Goal: Complete application form: Complete application form

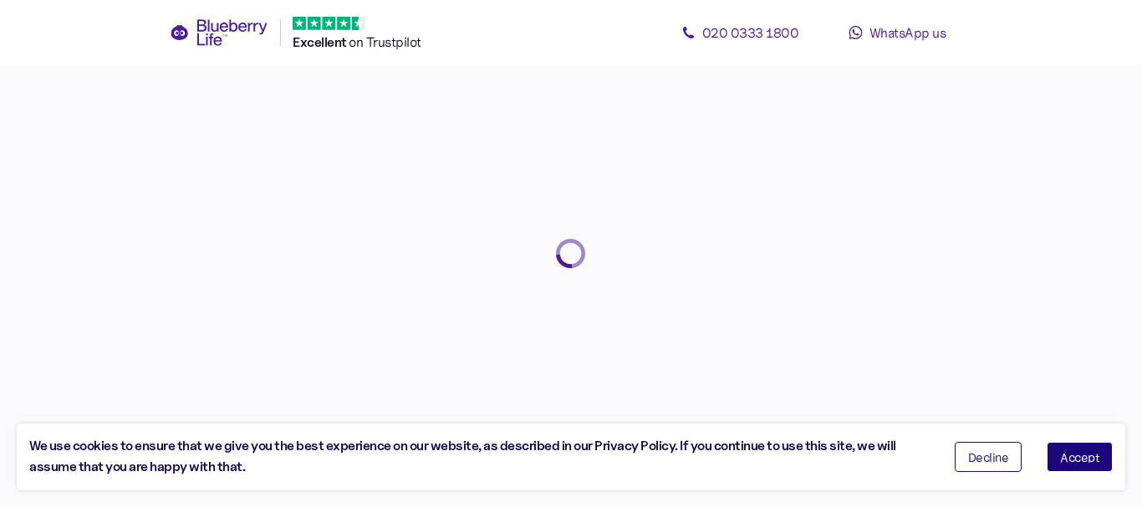
click at [1079, 458] on span "Accept" at bounding box center [1079, 457] width 39 height 12
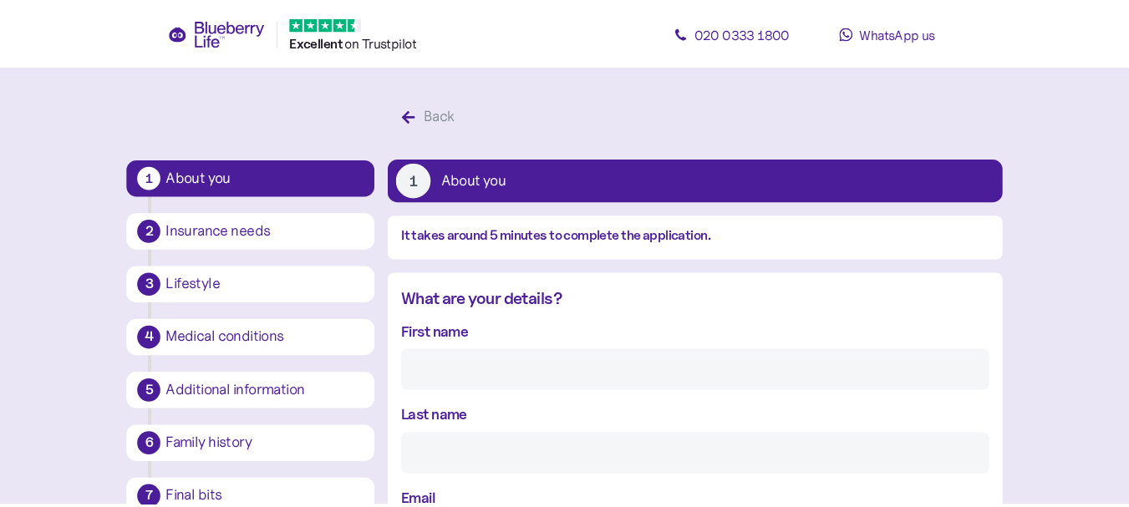
scroll to position [32, 0]
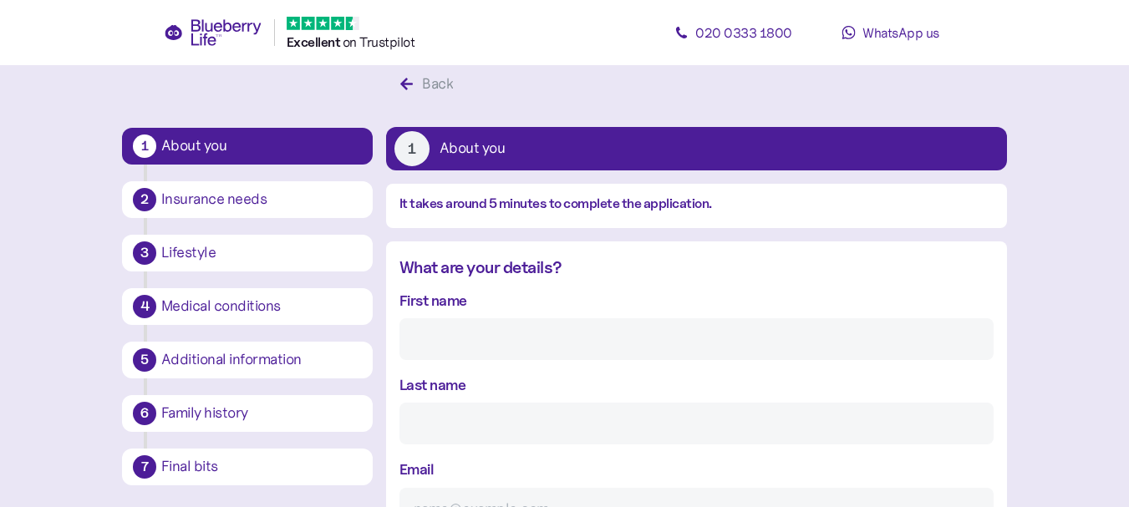
click at [495, 328] on input "First name" at bounding box center [697, 339] width 594 height 42
type input "Jitendra"
type input "[PERSON_NAME]"
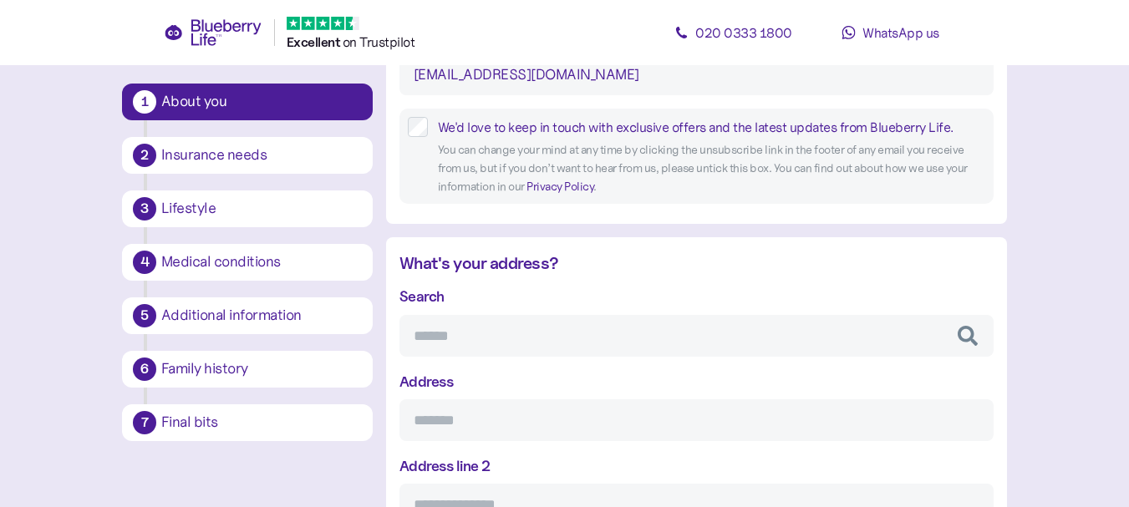
scroll to position [472, 0]
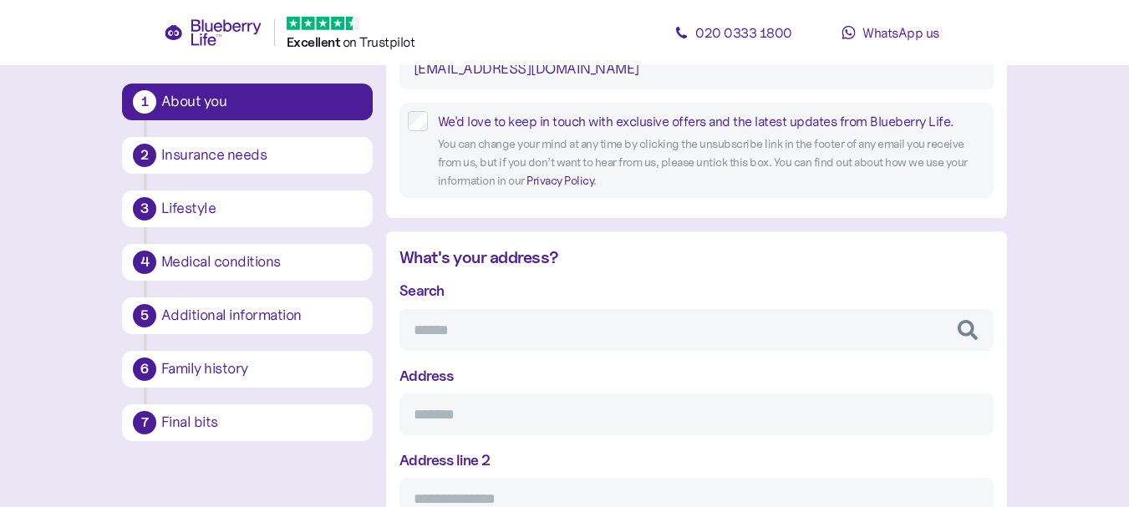
type input "[EMAIL_ADDRESS][DOMAIN_NAME]"
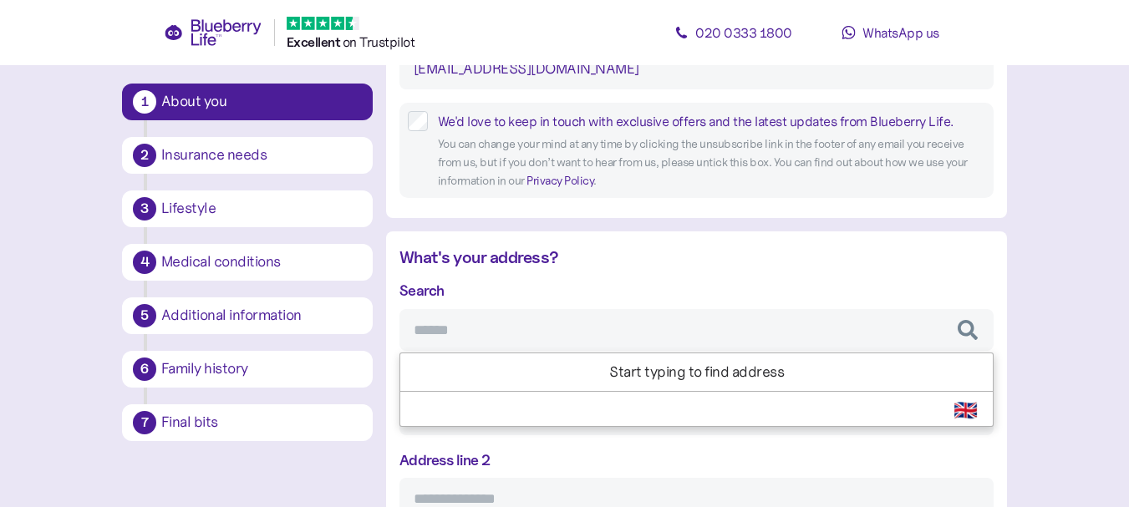
click at [501, 328] on input "Search" at bounding box center [697, 330] width 594 height 42
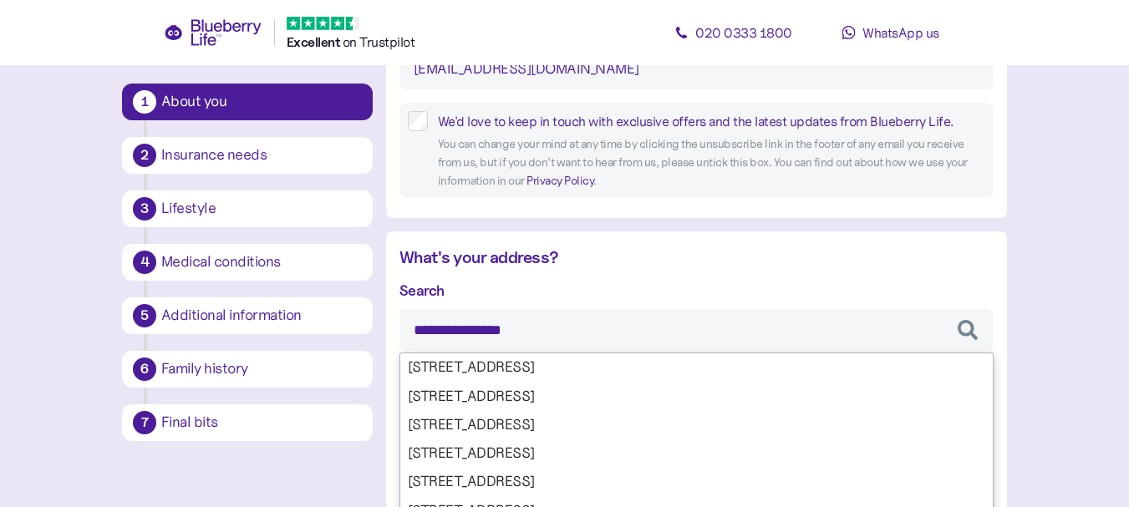
type input "**********"
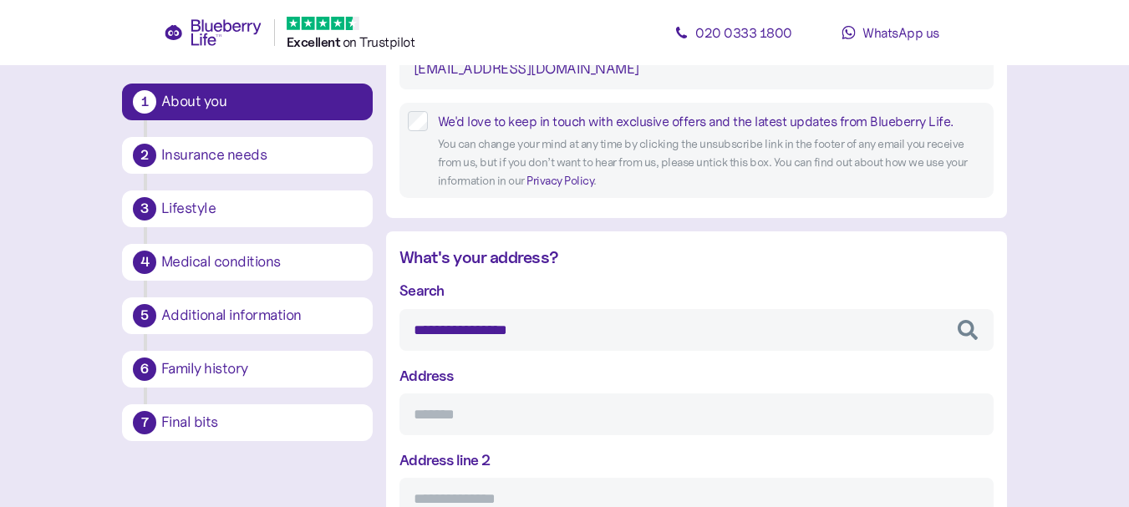
type input "**********"
type input "*******"
type input "*********"
type input "*******"
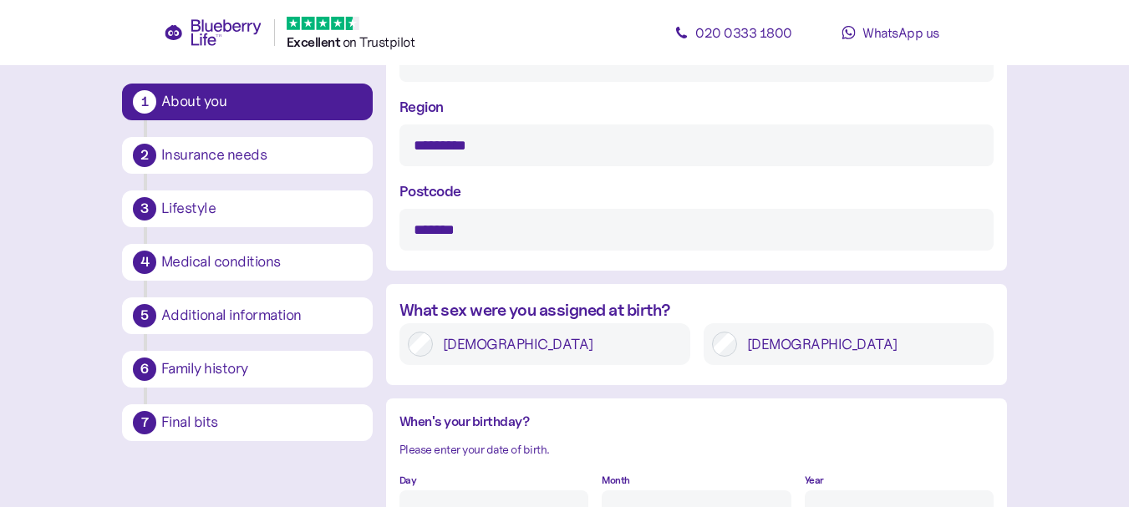
scroll to position [1057, 0]
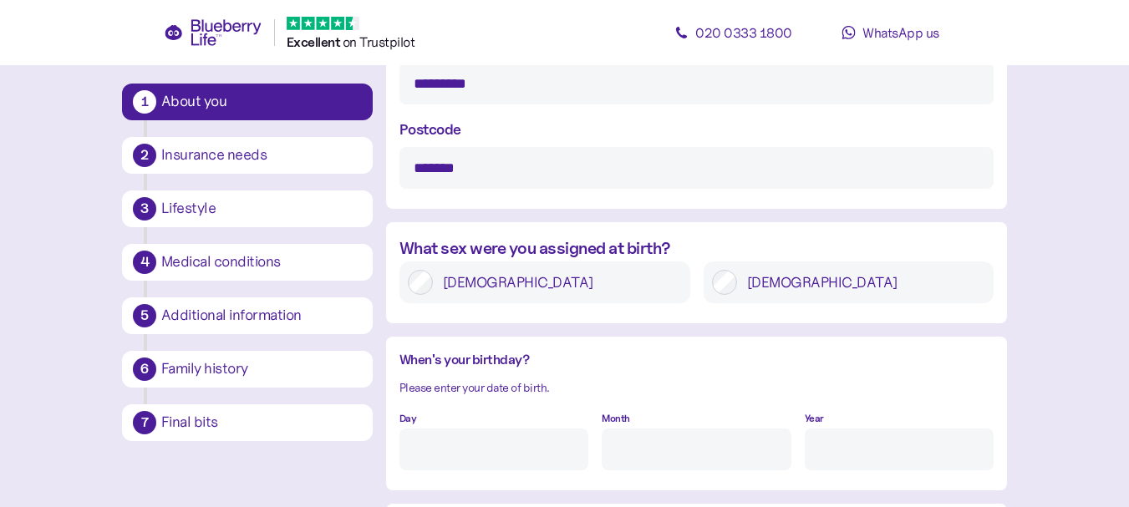
type input "**********"
click at [487, 429] on input "Day" at bounding box center [494, 450] width 189 height 42
type input "29"
type input "4"
type input "****"
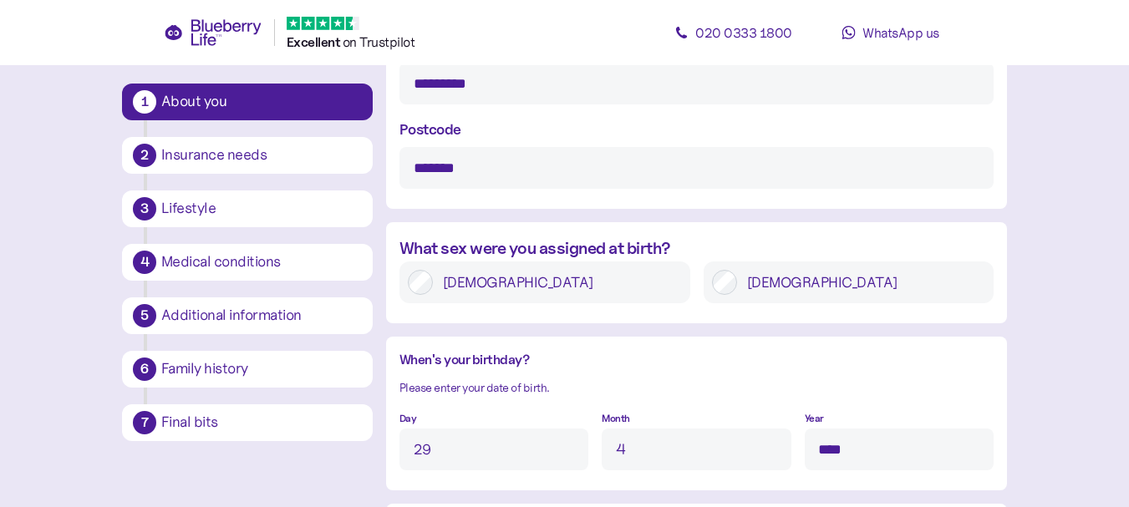
click at [606, 451] on input "4" at bounding box center [696, 450] width 189 height 42
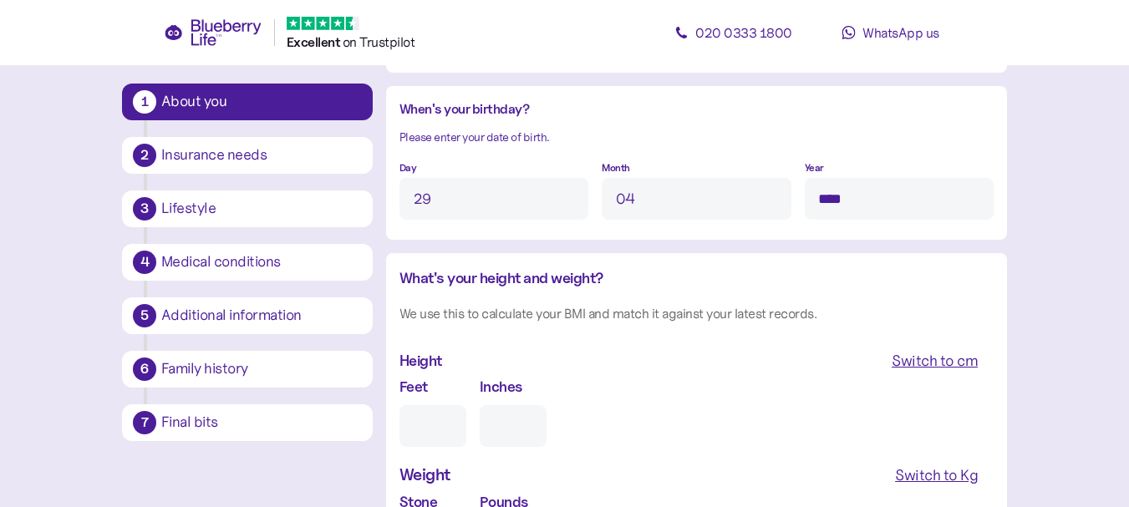
type input "4"
click at [445, 423] on input "Feet" at bounding box center [433, 426] width 67 height 42
type input "5"
type input "0"
type input "5"
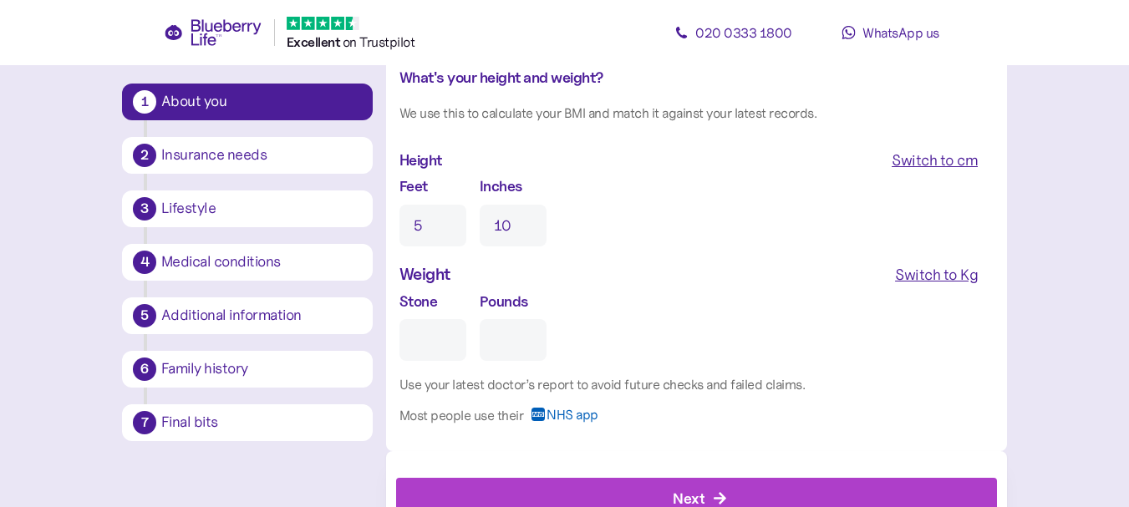
scroll to position [1559, 0]
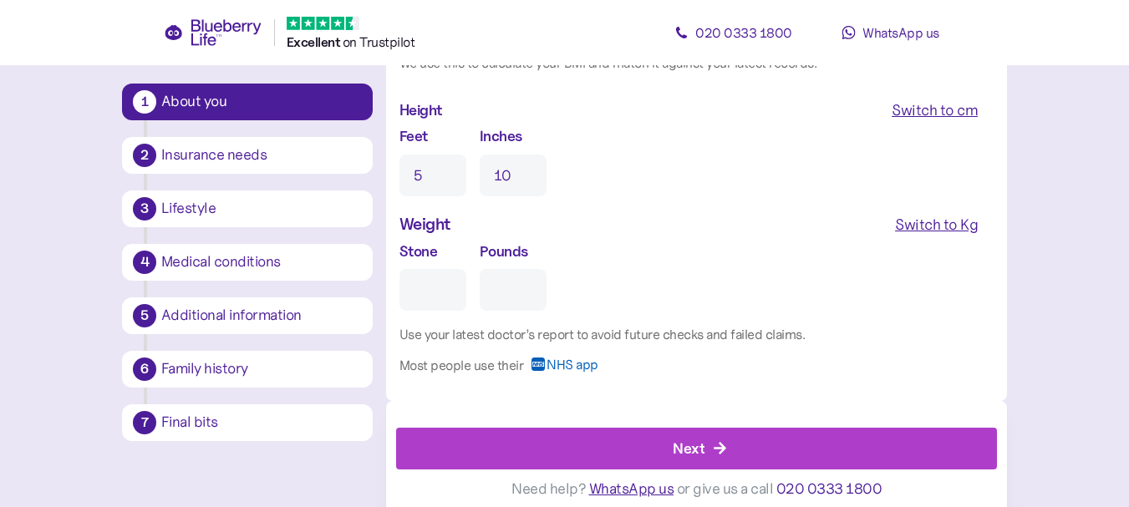
type input "10"
click at [416, 281] on input "Stone" at bounding box center [433, 290] width 67 height 42
click at [929, 220] on div "Switch to Kg" at bounding box center [936, 224] width 83 height 23
click at [450, 288] on input "Kg" at bounding box center [471, 290] width 142 height 42
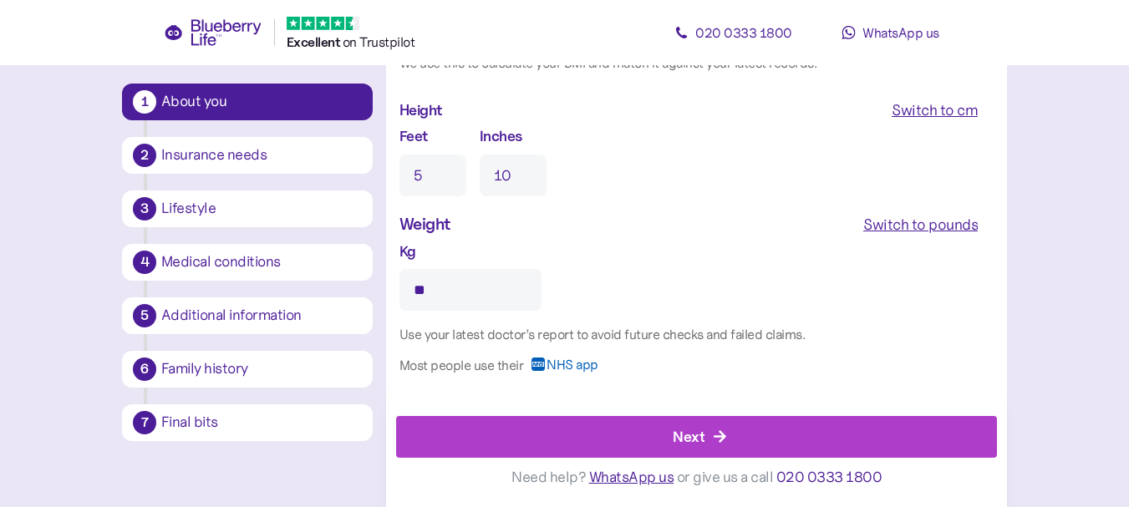
type input "**"
click at [723, 434] on icon "button" at bounding box center [720, 437] width 15 height 15
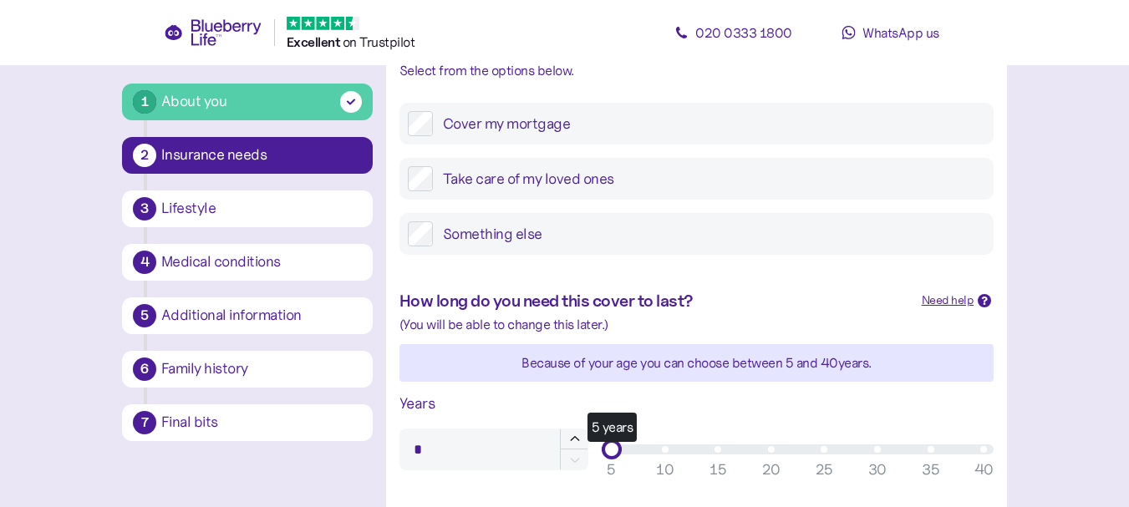
scroll to position [334, 0]
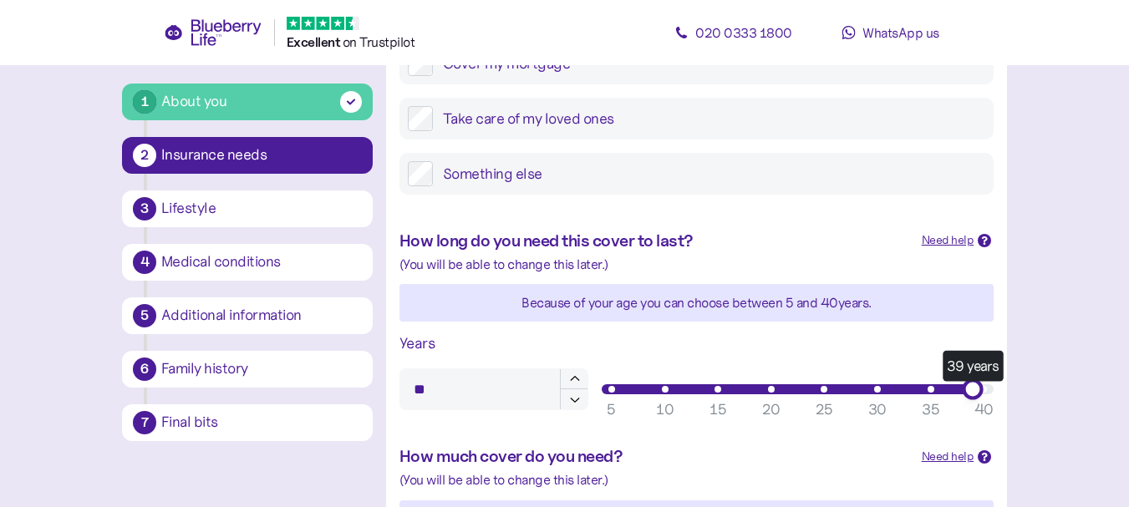
type input "**"
drag, startPoint x: 609, startPoint y: 389, endPoint x: 992, endPoint y: 393, distance: 382.8
click at [992, 393] on div "40 years" at bounding box center [983, 389] width 21 height 21
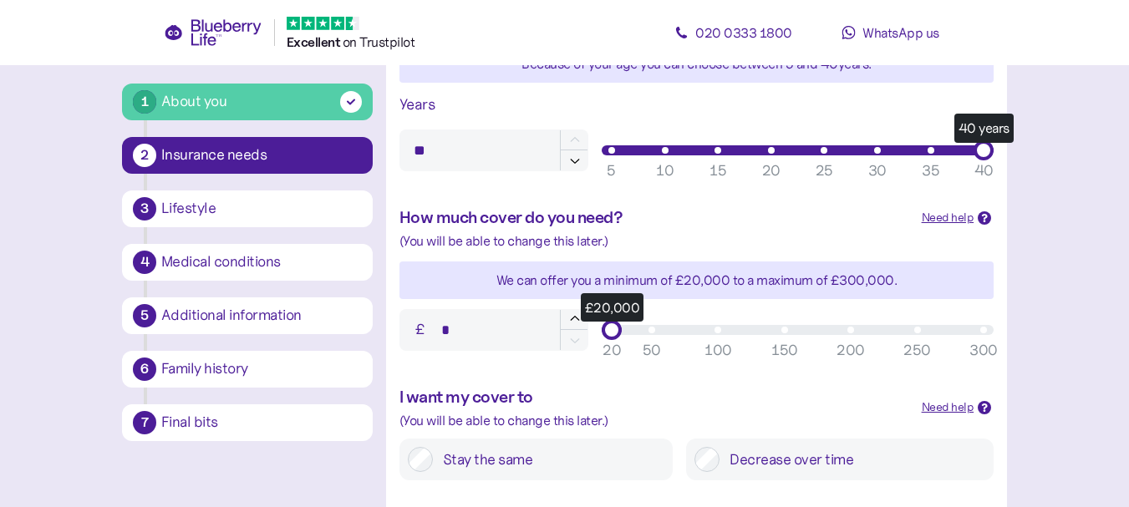
scroll to position [585, 0]
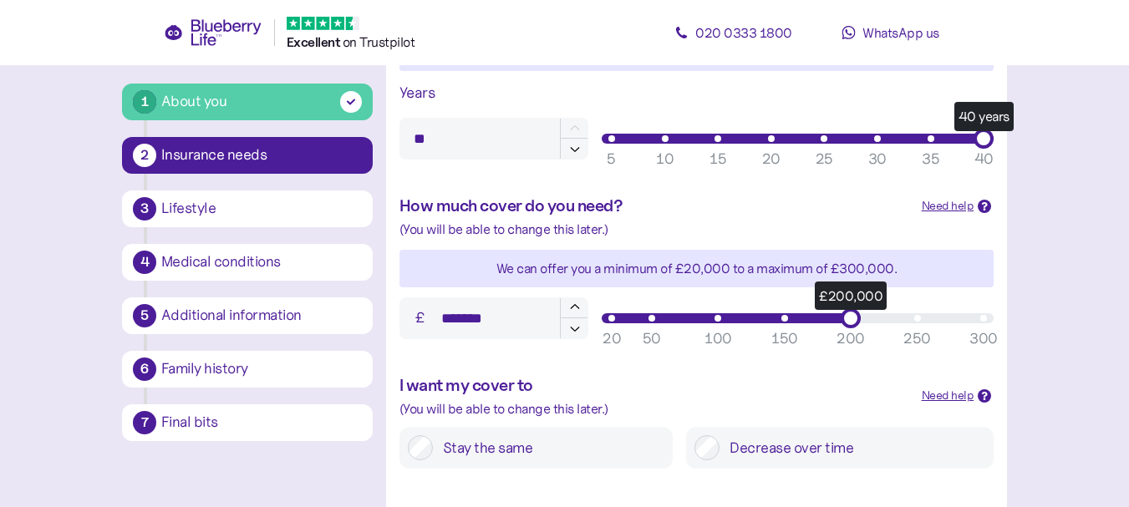
click at [845, 337] on div "200" at bounding box center [851, 339] width 28 height 23
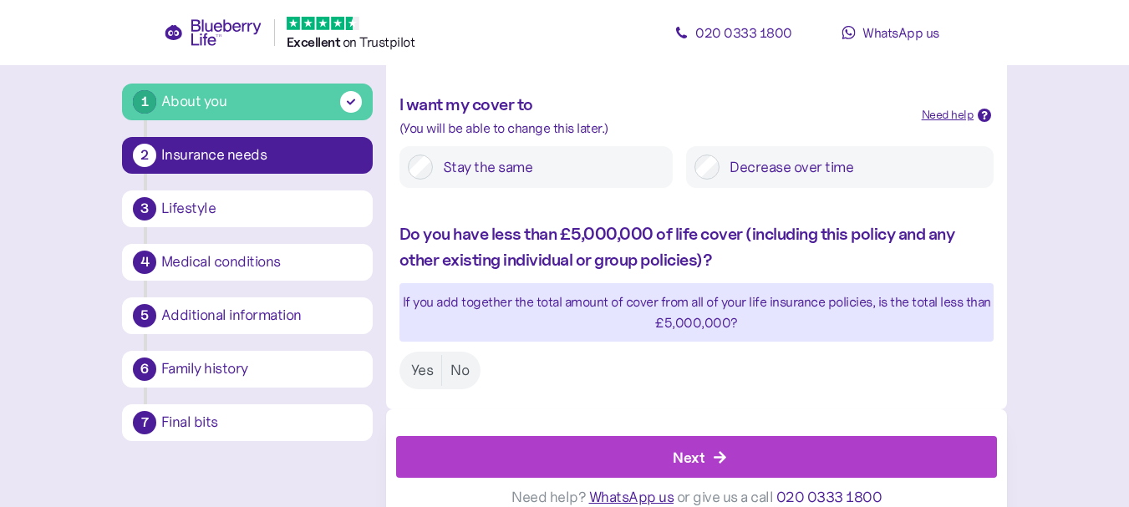
scroll to position [887, 0]
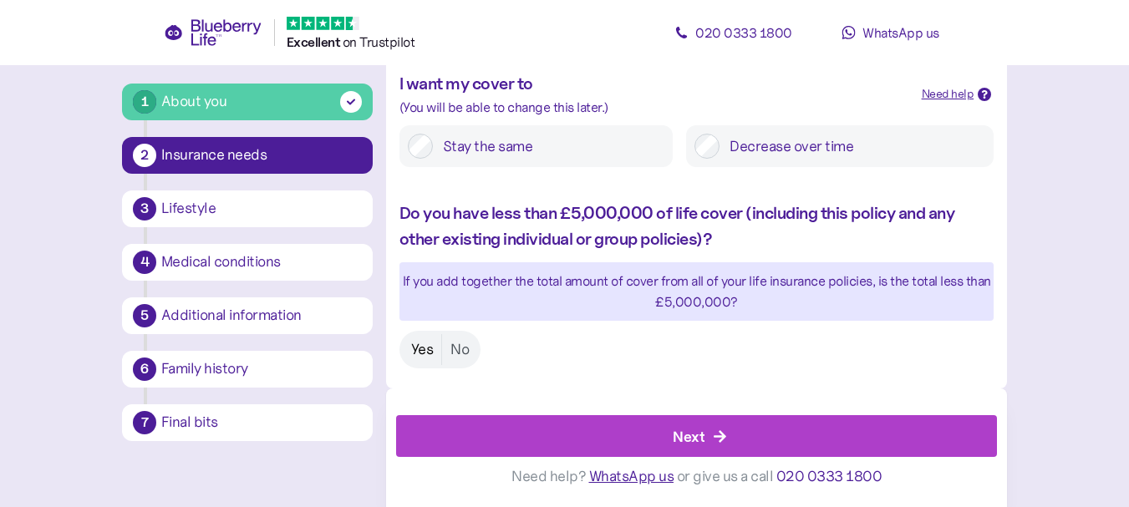
click at [417, 349] on label "Yes" at bounding box center [422, 349] width 39 height 31
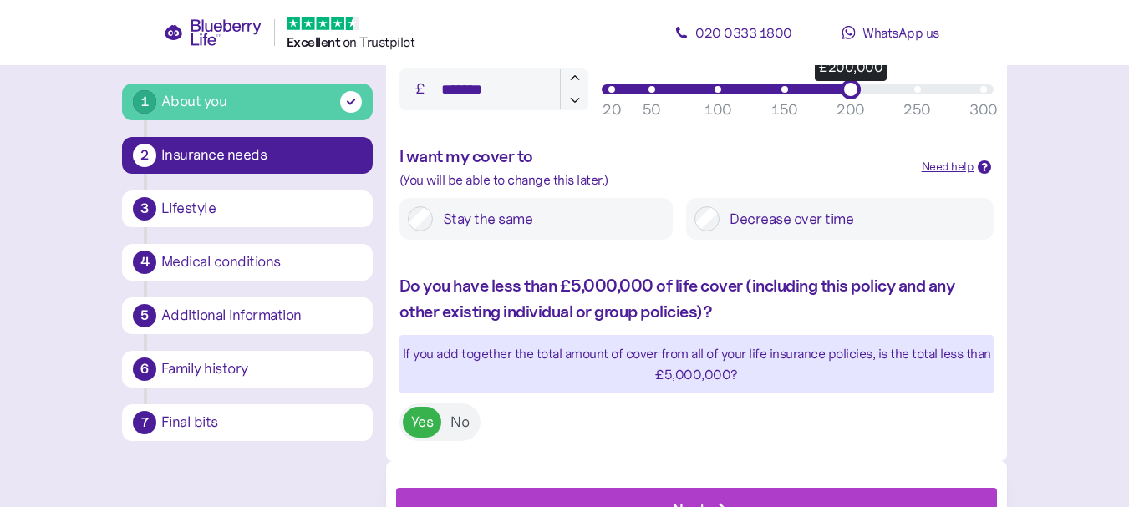
scroll to position [720, 0]
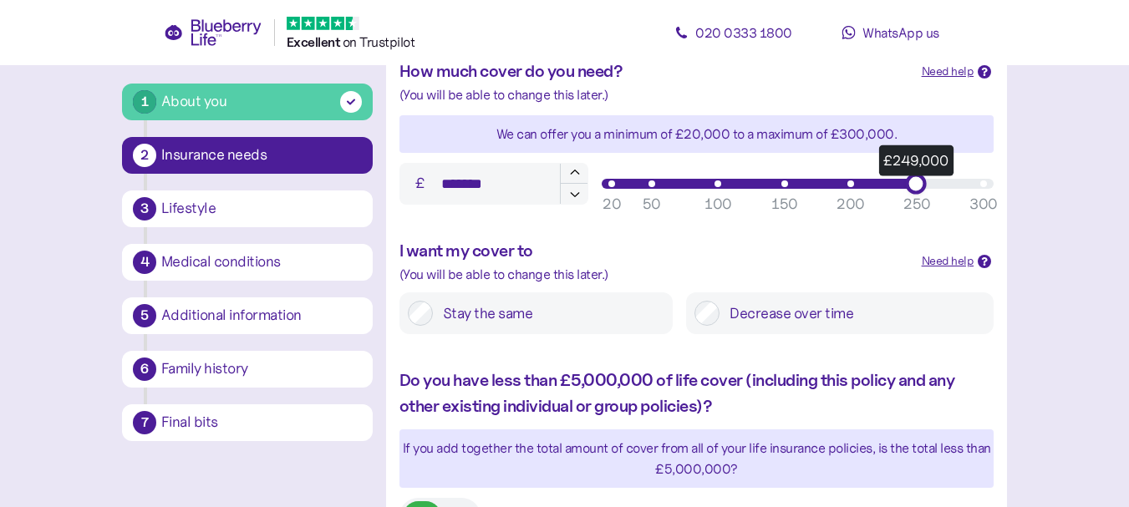
type input "*******"
drag, startPoint x: 848, startPoint y: 189, endPoint x: 924, endPoint y: 187, distance: 76.1
click at [924, 187] on div "£250,000" at bounding box center [917, 183] width 21 height 21
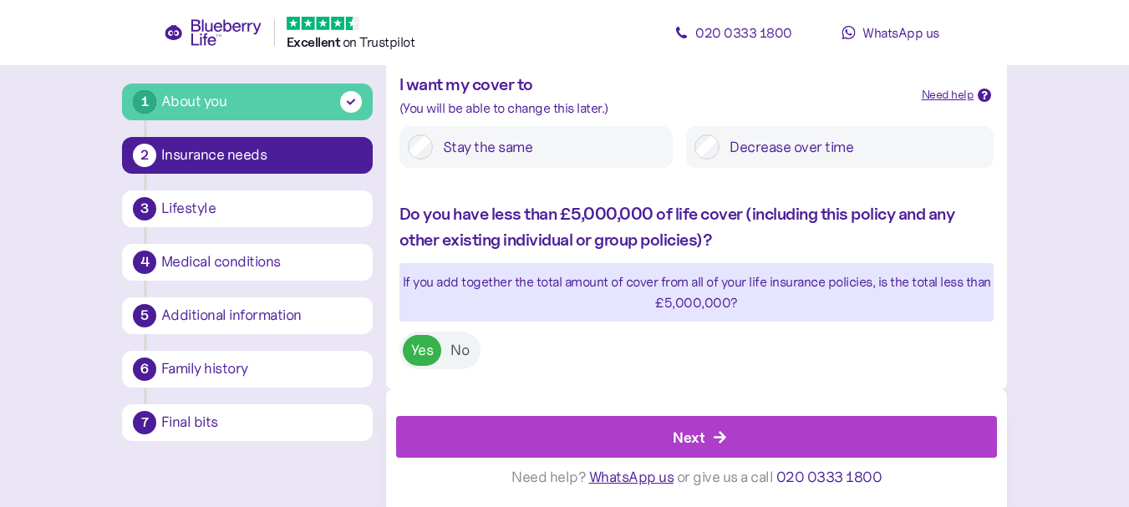
scroll to position [887, 0]
click at [706, 428] on div "Next" at bounding box center [700, 436] width 563 height 40
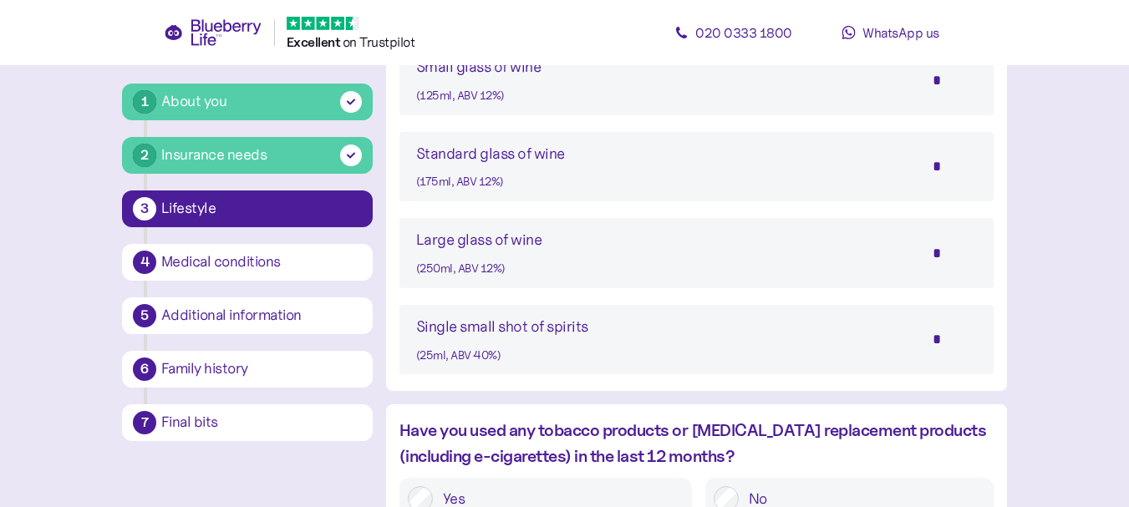
scroll to position [1504, 0]
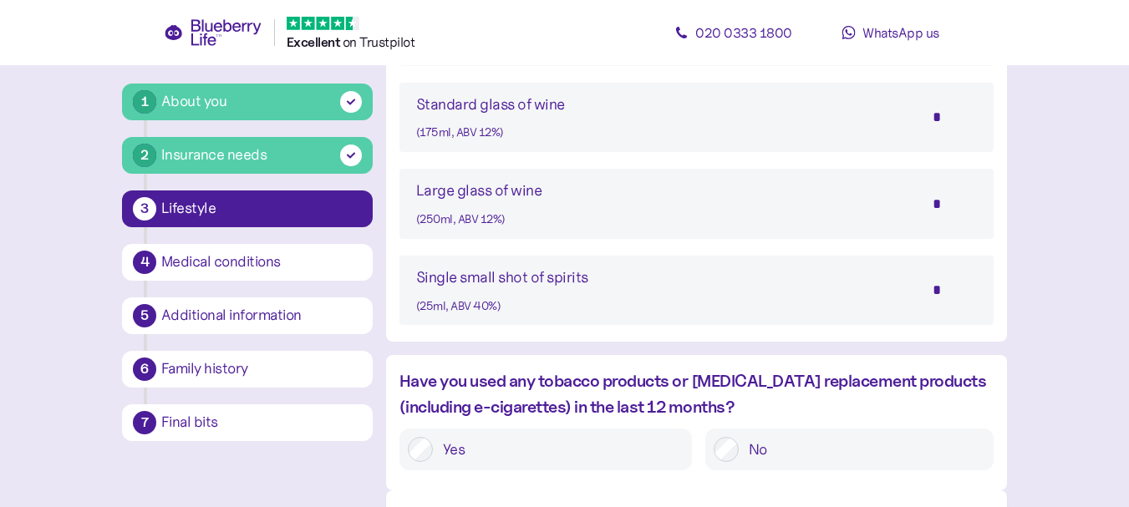
click at [938, 286] on input "*" at bounding box center [948, 290] width 59 height 42
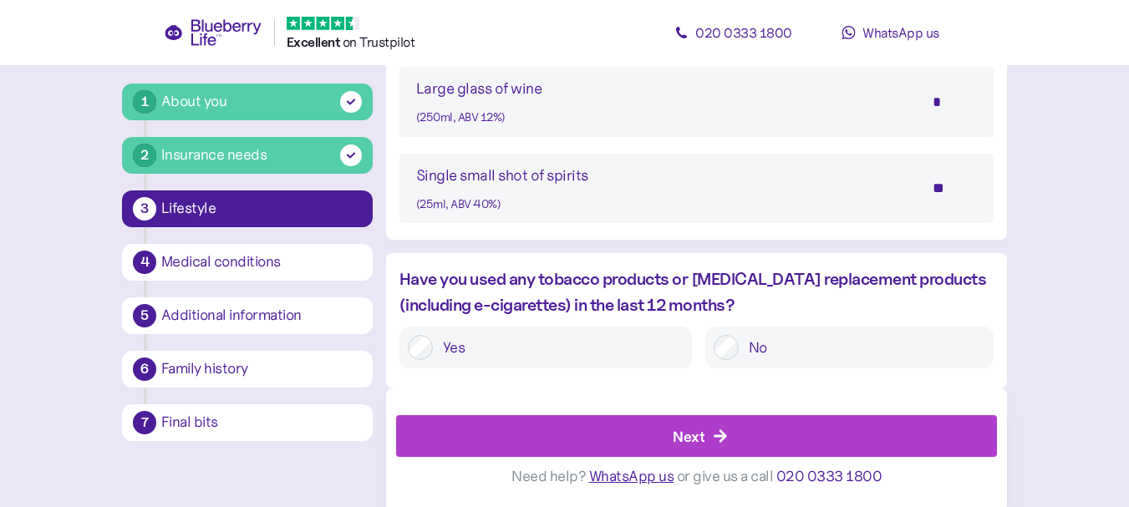
type input "*"
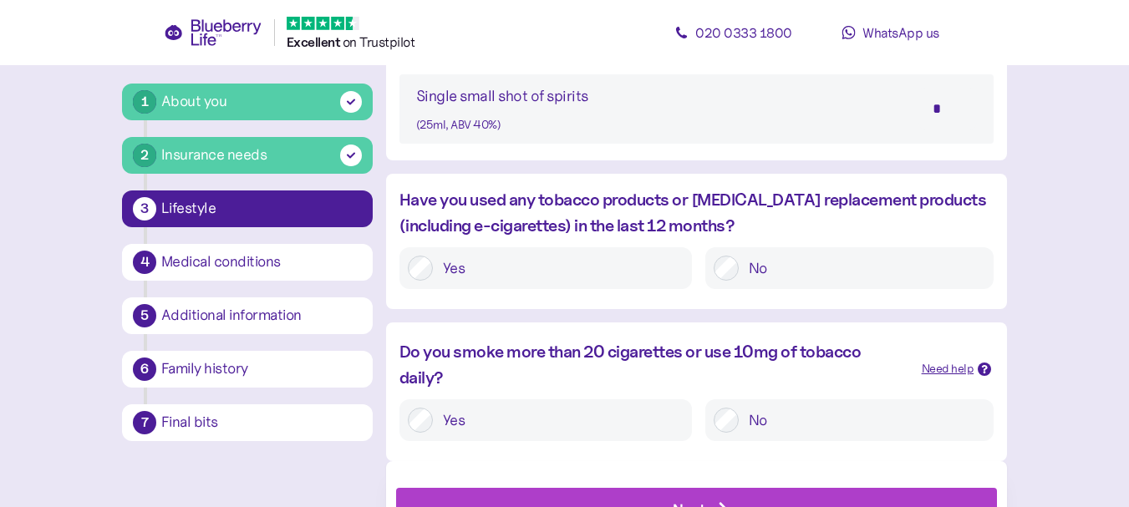
scroll to position [1759, 0]
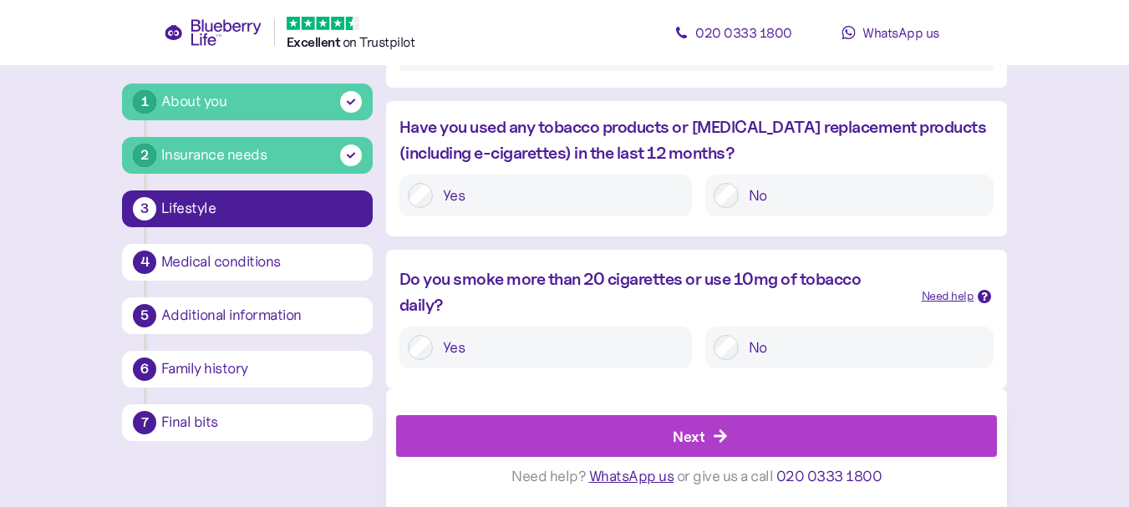
click at [728, 432] on div "Next" at bounding box center [700, 436] width 563 height 40
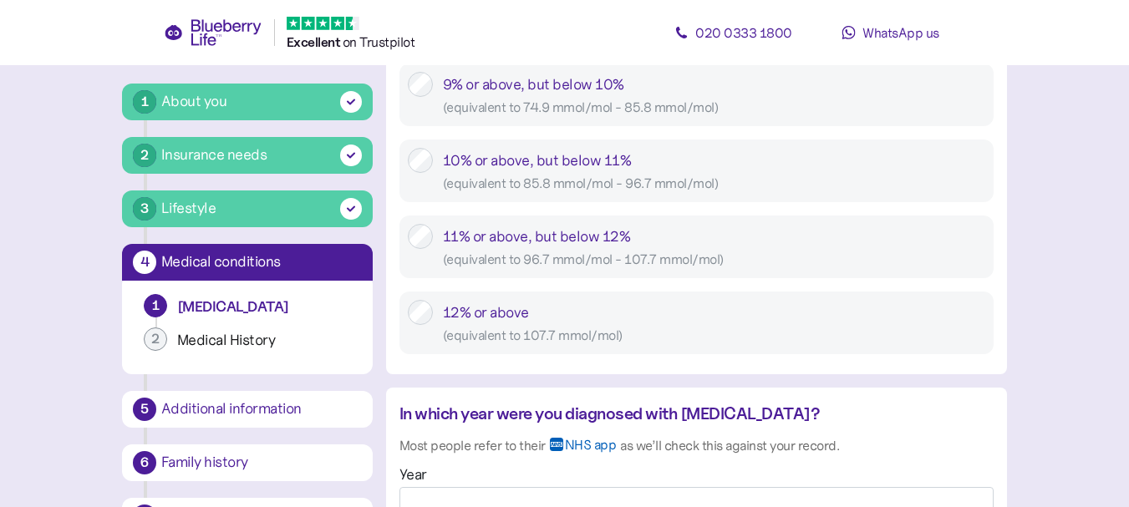
scroll to position [1254, 0]
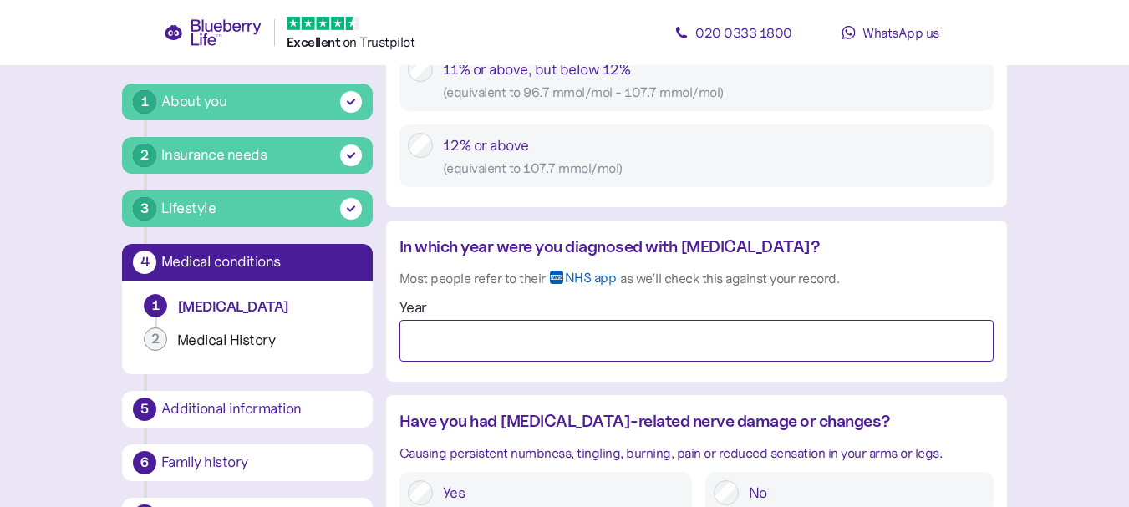
click at [523, 335] on input "Year" at bounding box center [697, 341] width 594 height 42
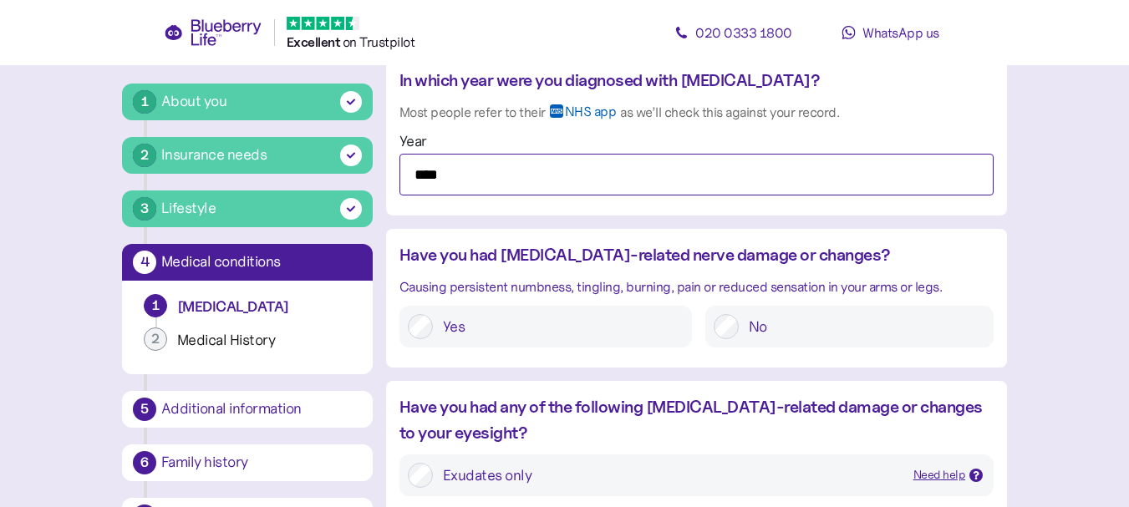
scroll to position [1421, 0]
type input "****"
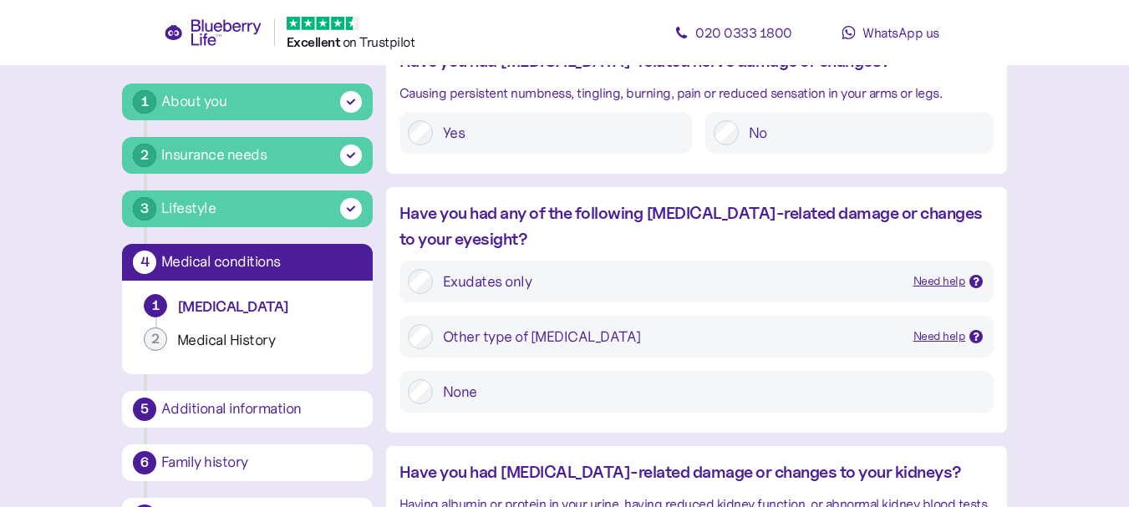
scroll to position [1672, 0]
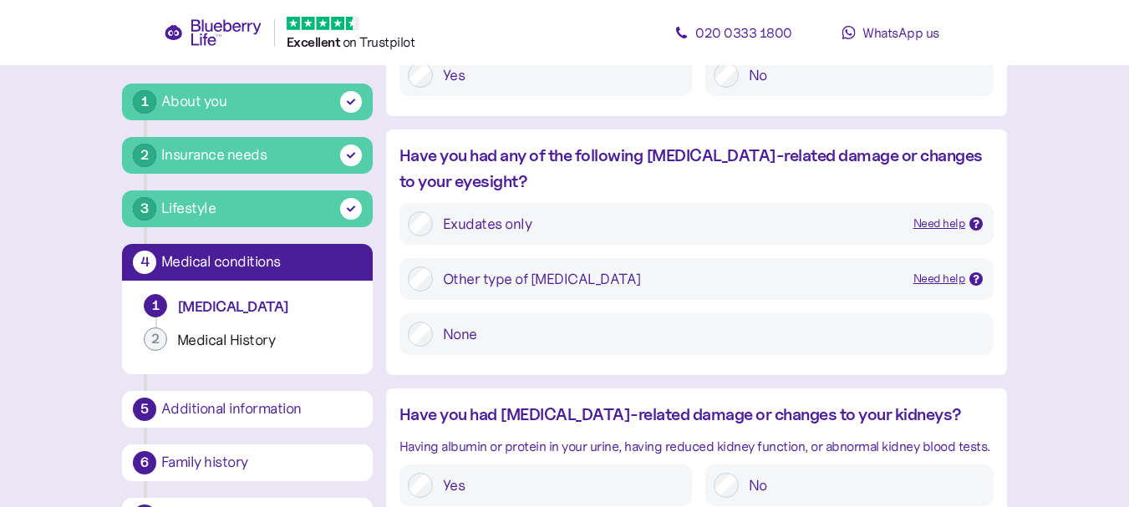
click at [974, 225] on icon at bounding box center [976, 224] width 8 height 8
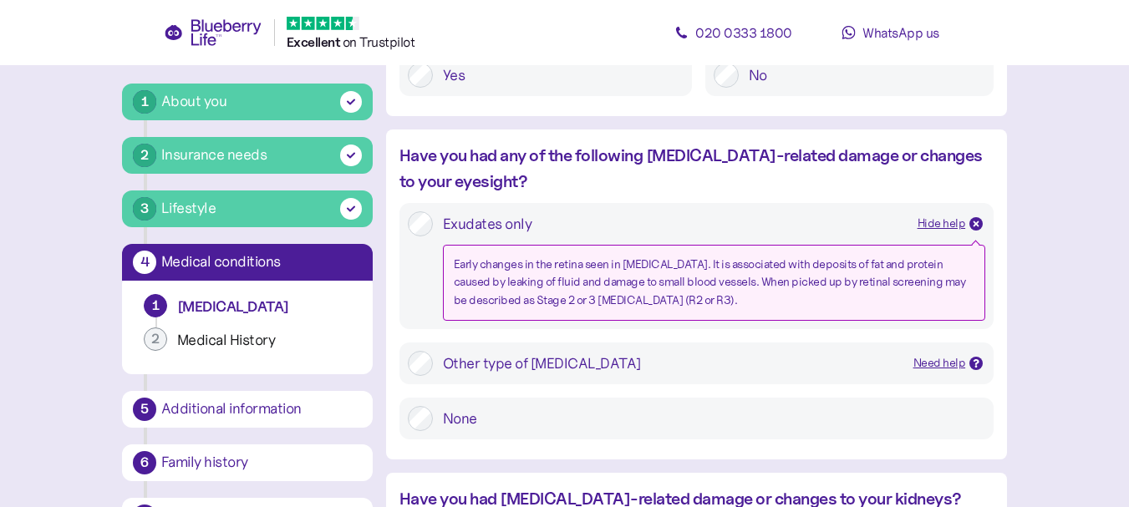
click at [974, 225] on icon at bounding box center [976, 224] width 8 height 8
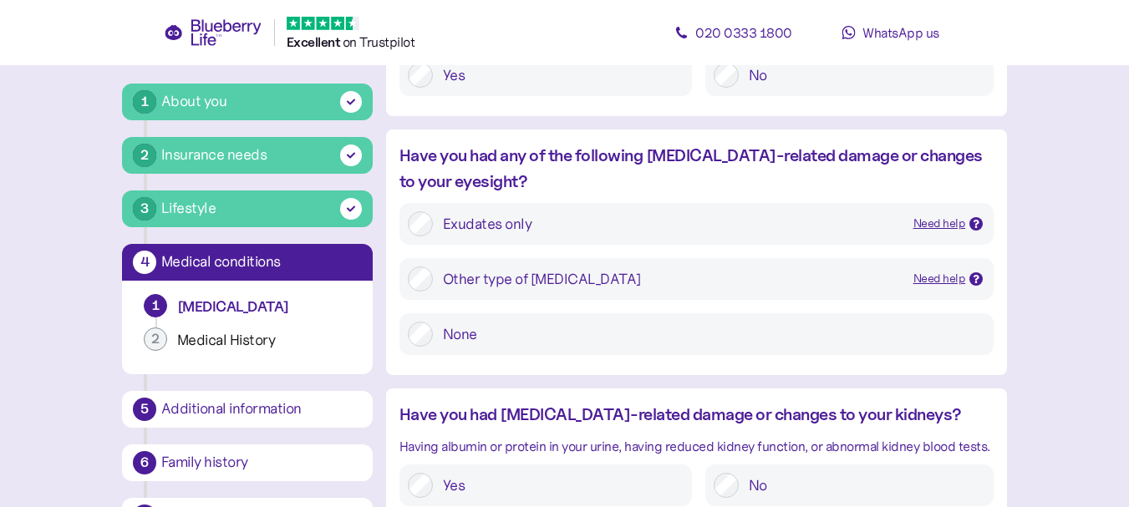
click at [975, 276] on icon at bounding box center [977, 279] width 6 height 8
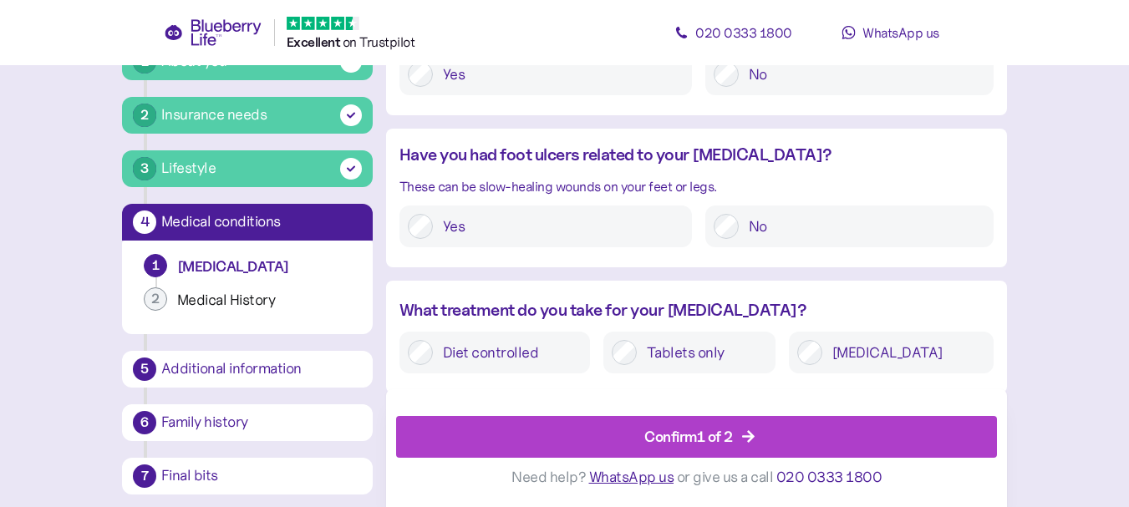
scroll to position [2136, 0]
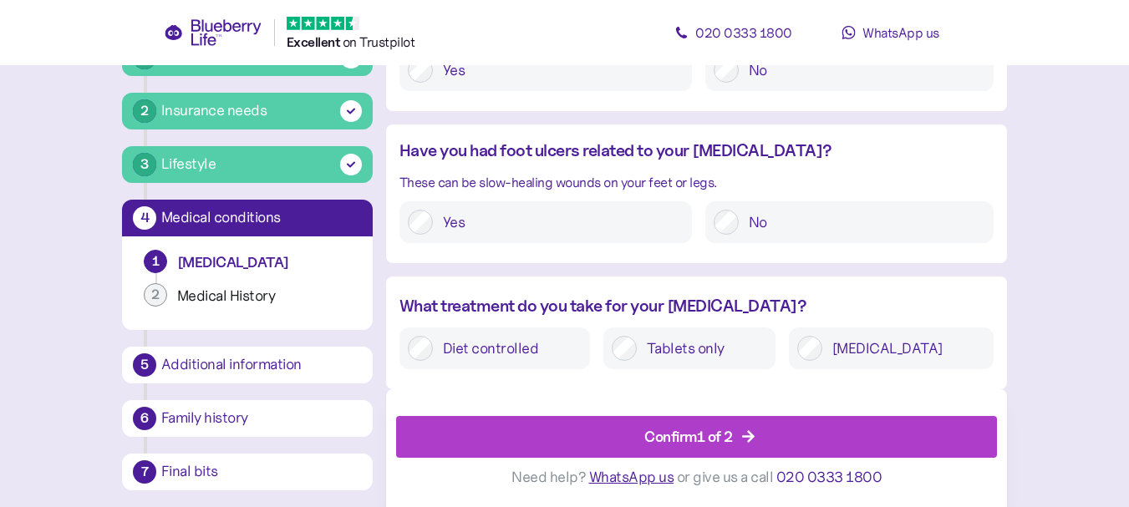
click at [715, 434] on div "Confirm 1 of 2" at bounding box center [688, 436] width 89 height 23
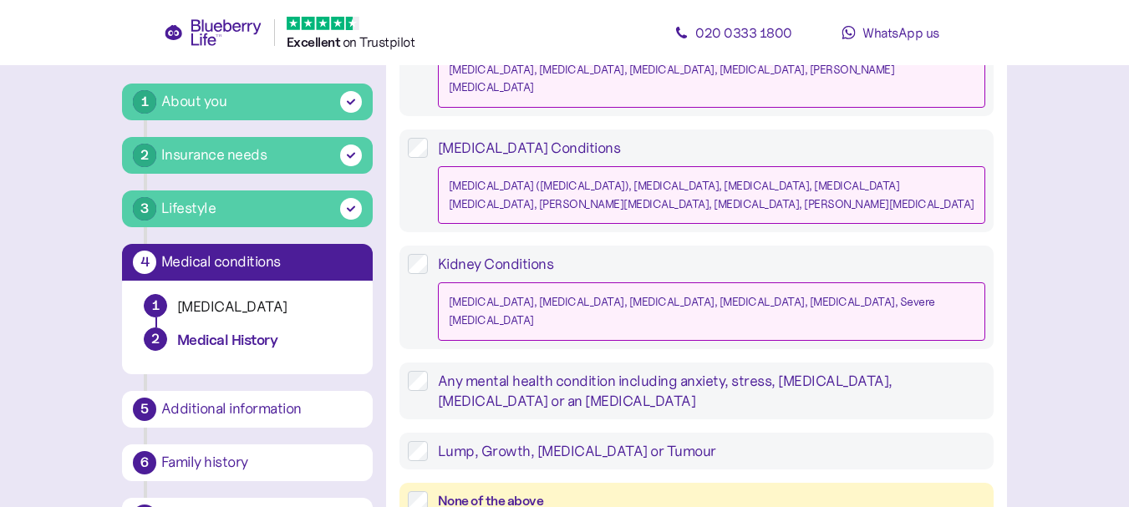
scroll to position [1760, 0]
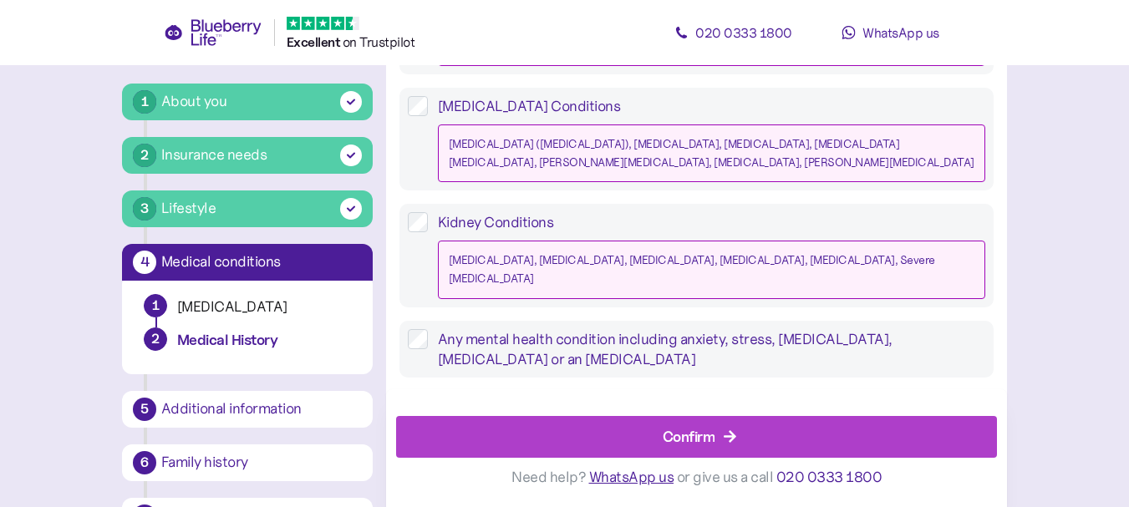
click at [696, 439] on div "Confirm" at bounding box center [689, 436] width 53 height 23
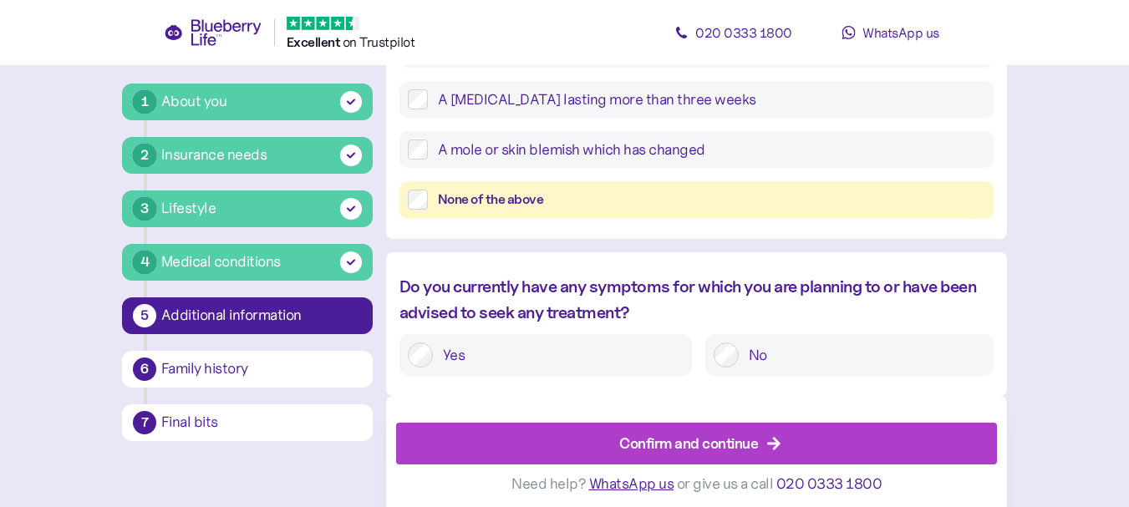
scroll to position [868, 0]
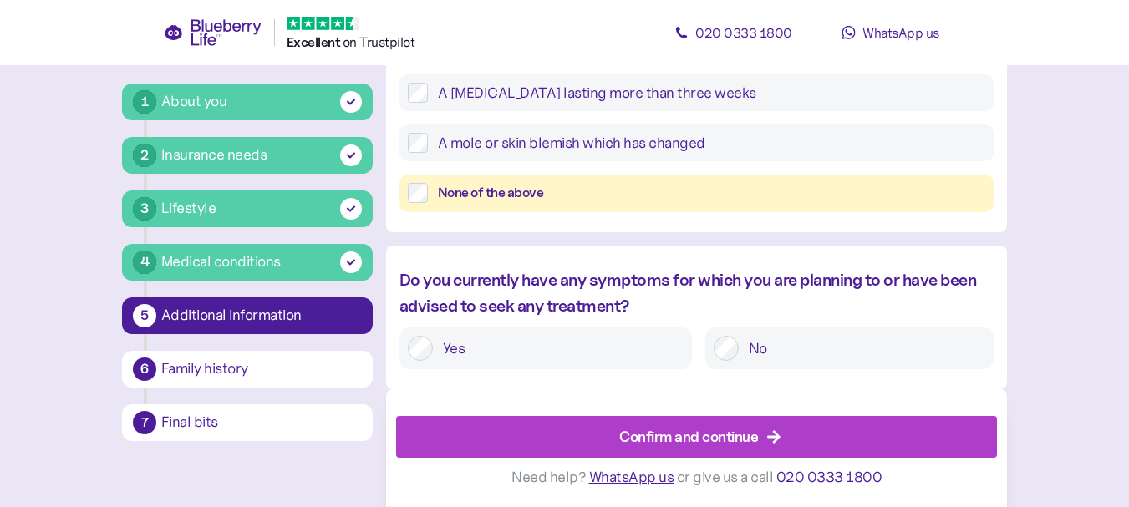
click at [680, 438] on div "Confirm and continue" at bounding box center [688, 436] width 139 height 23
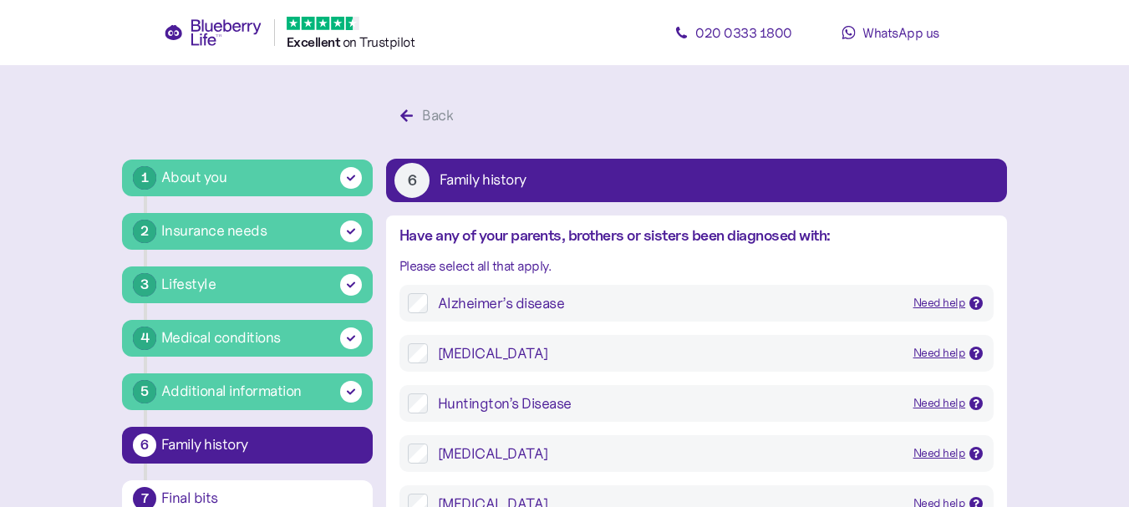
scroll to position [84, 0]
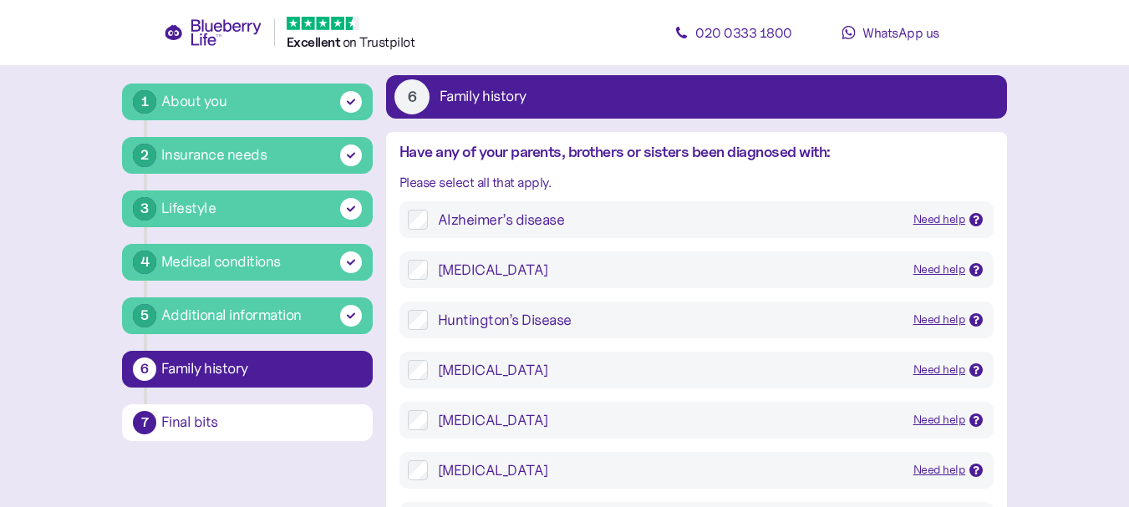
click at [977, 220] on icon at bounding box center [977, 220] width 6 height 8
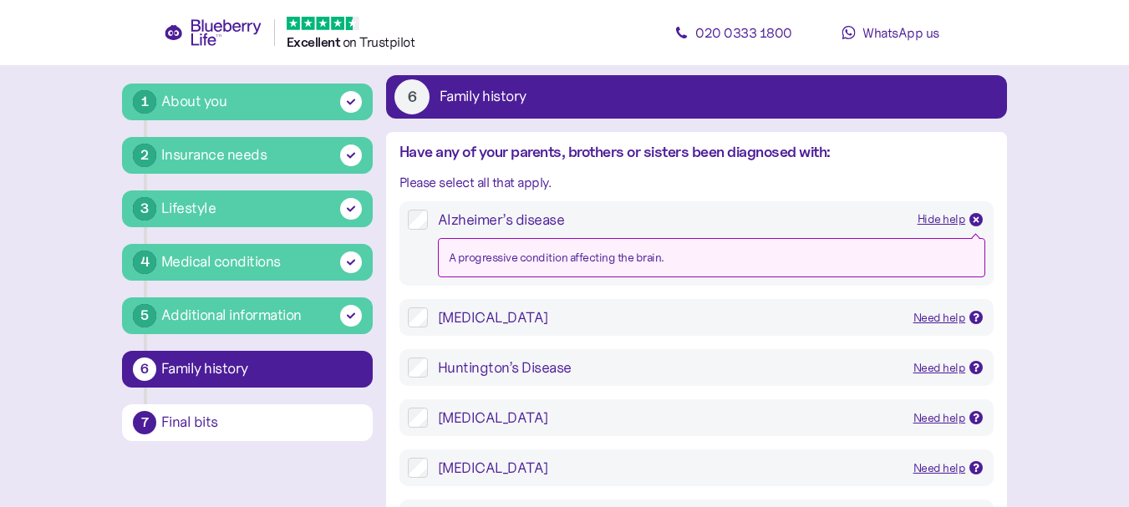
click at [977, 220] on icon at bounding box center [977, 219] width 6 height 6
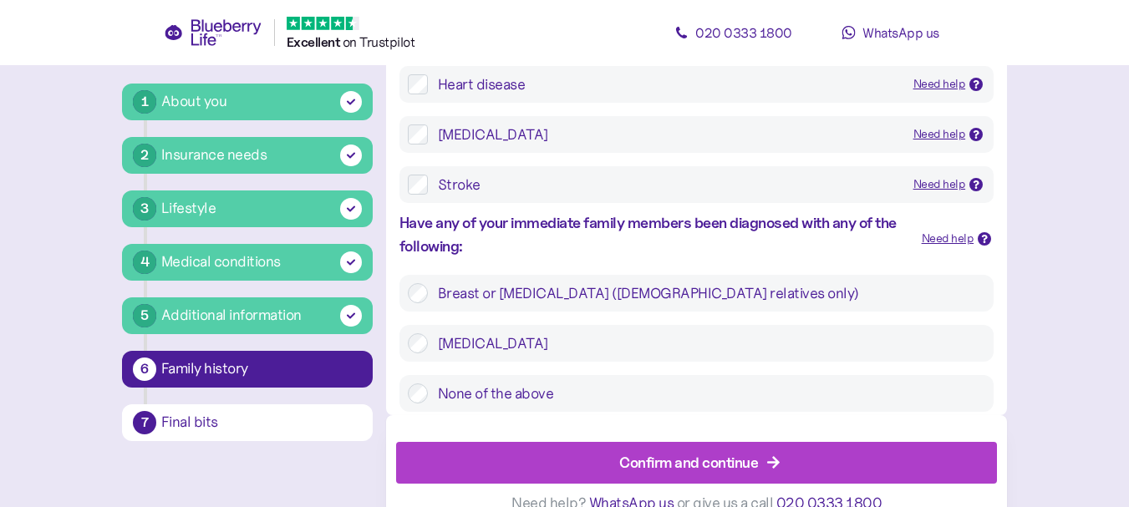
scroll to position [1023, 0]
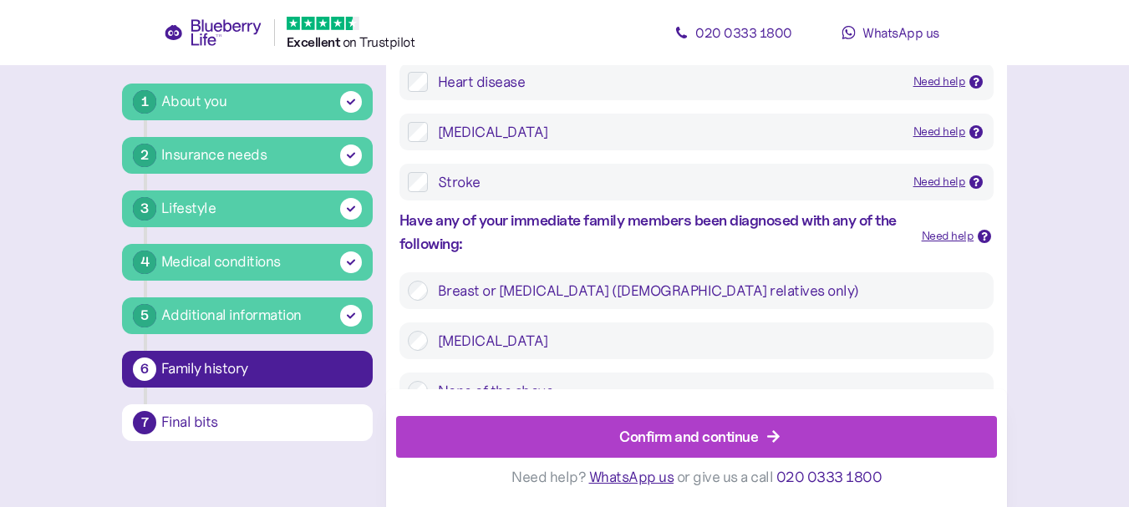
click at [661, 435] on div "Confirm and continue" at bounding box center [688, 436] width 139 height 23
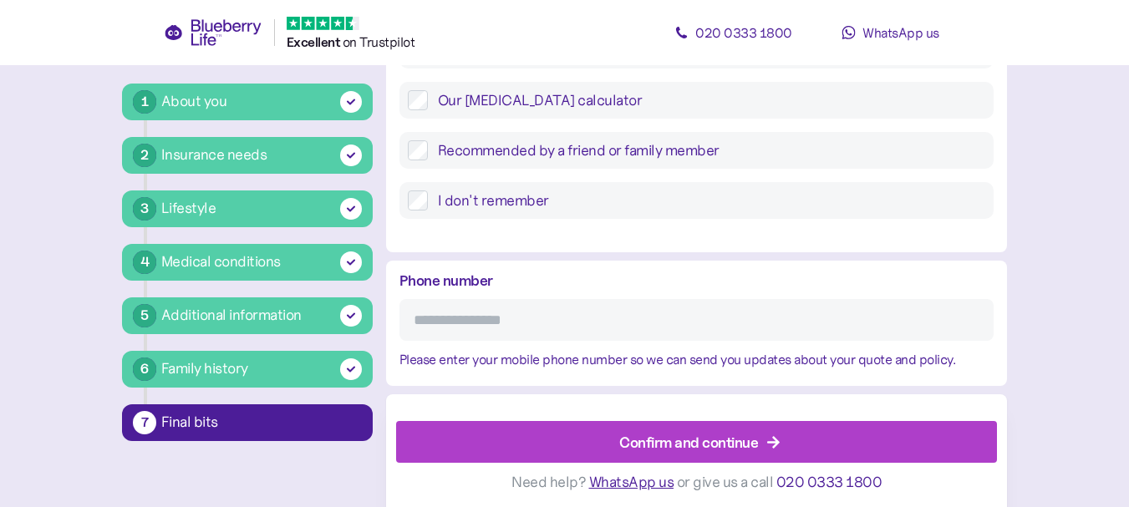
scroll to position [834, 0]
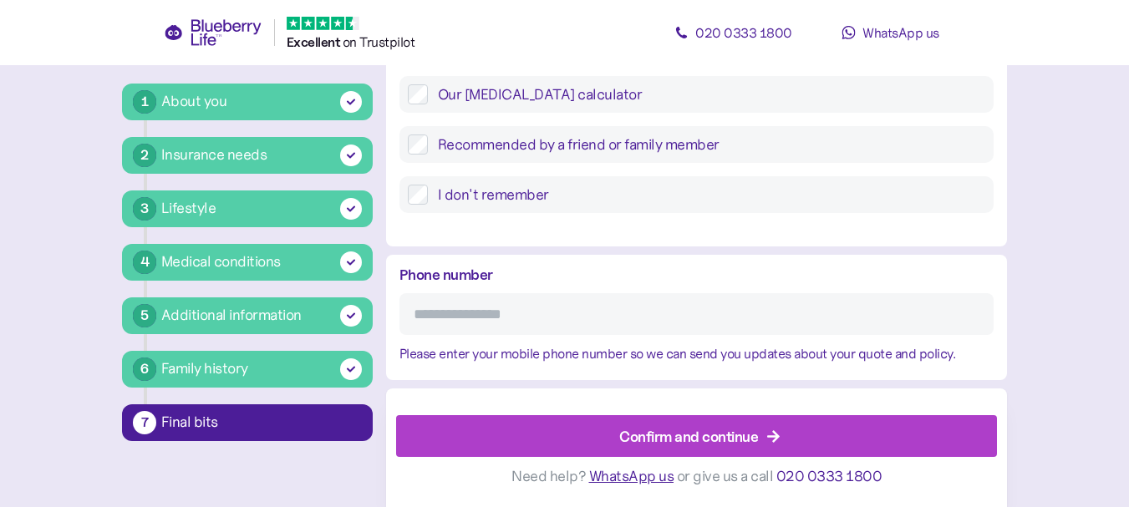
click at [559, 307] on input "Phone number" at bounding box center [697, 314] width 594 height 42
type input "**********"
click at [766, 433] on icon "button" at bounding box center [773, 437] width 15 height 15
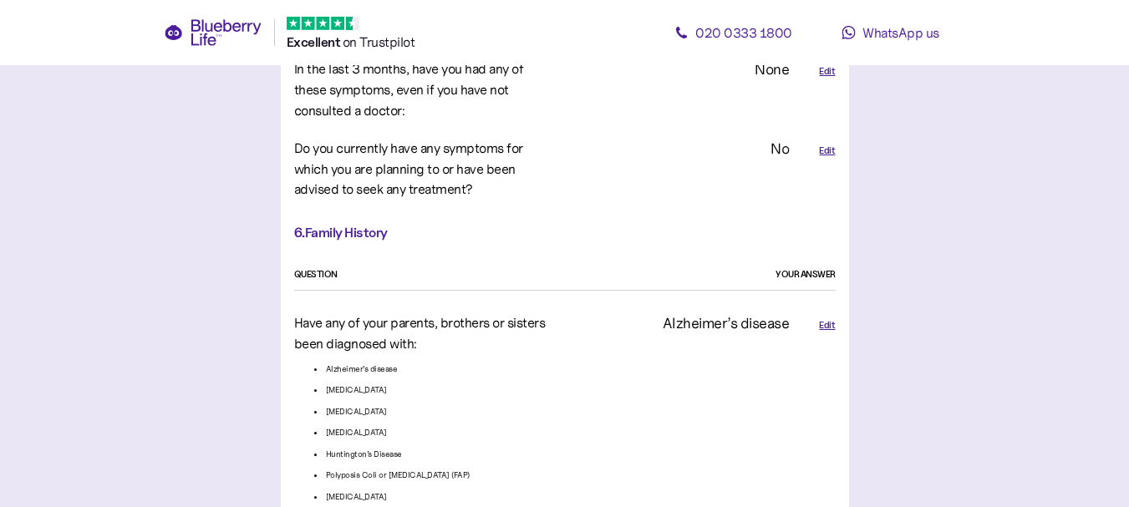
scroll to position [4080, 0]
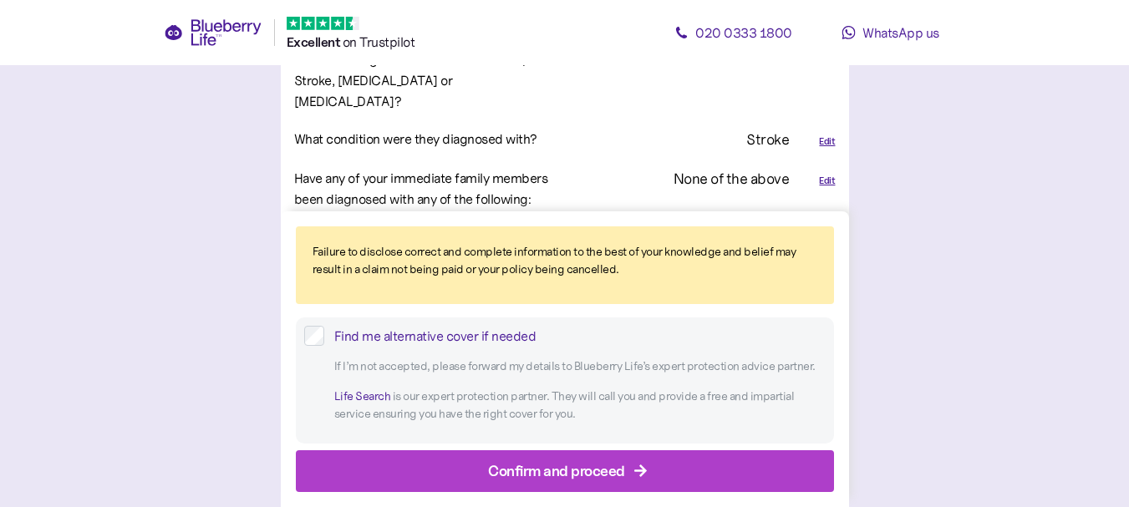
click at [576, 468] on div "Confirm and proceed" at bounding box center [556, 471] width 137 height 23
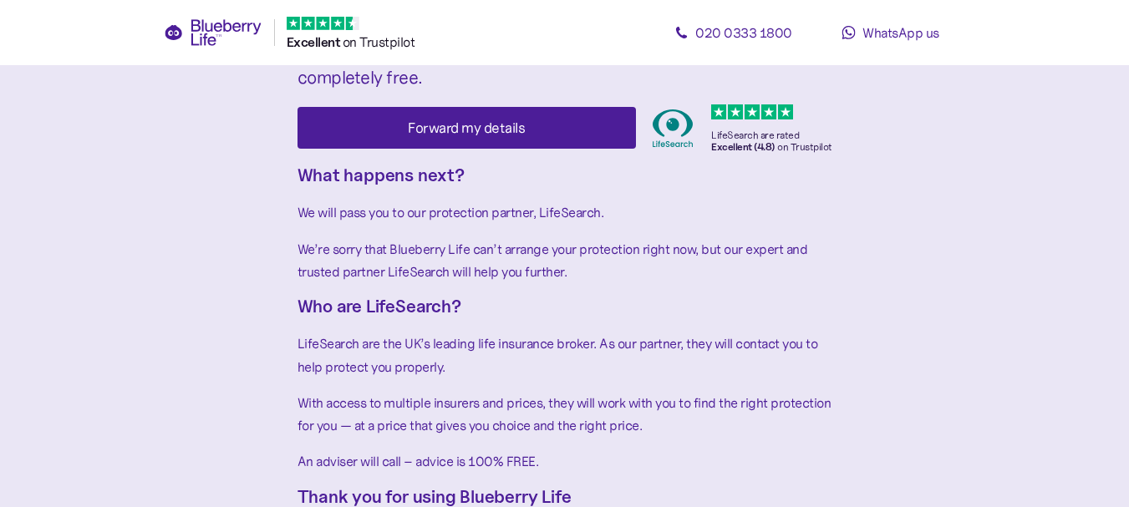
scroll to position [251, 0]
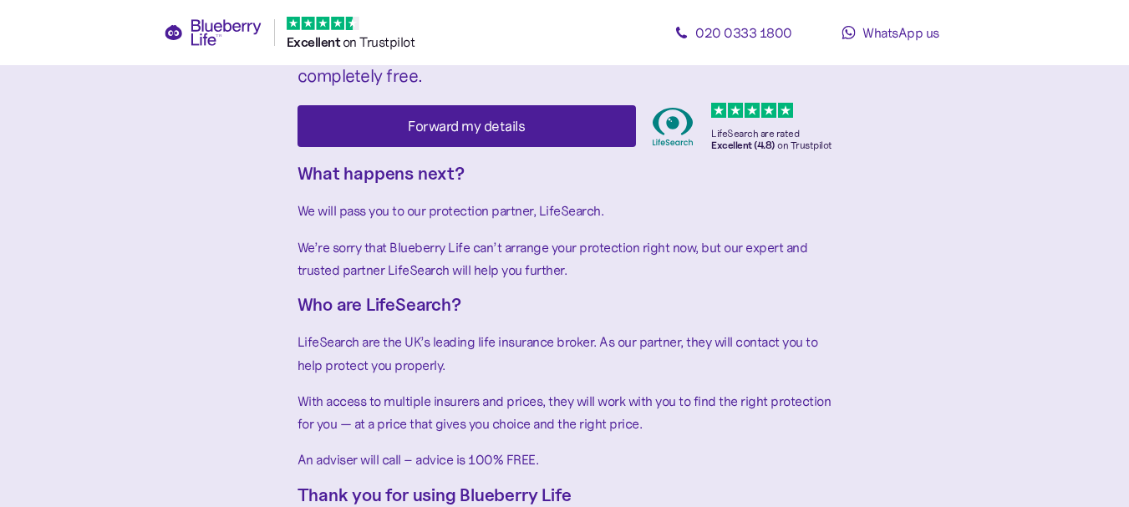
click at [515, 106] on span "Forward my details" at bounding box center [466, 126] width 117 height 40
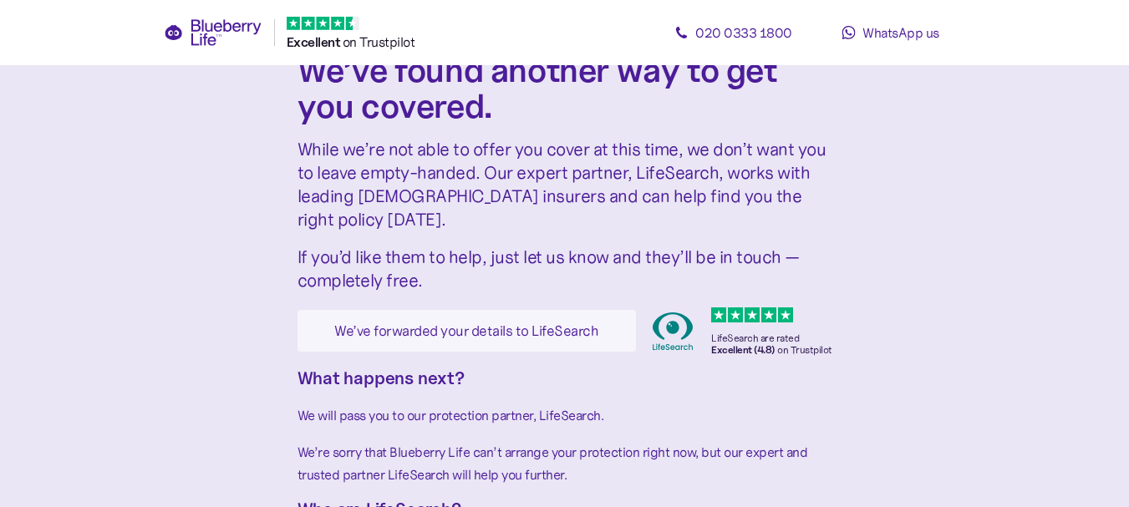
scroll to position [0, 0]
